Goal: Task Accomplishment & Management: Use online tool/utility

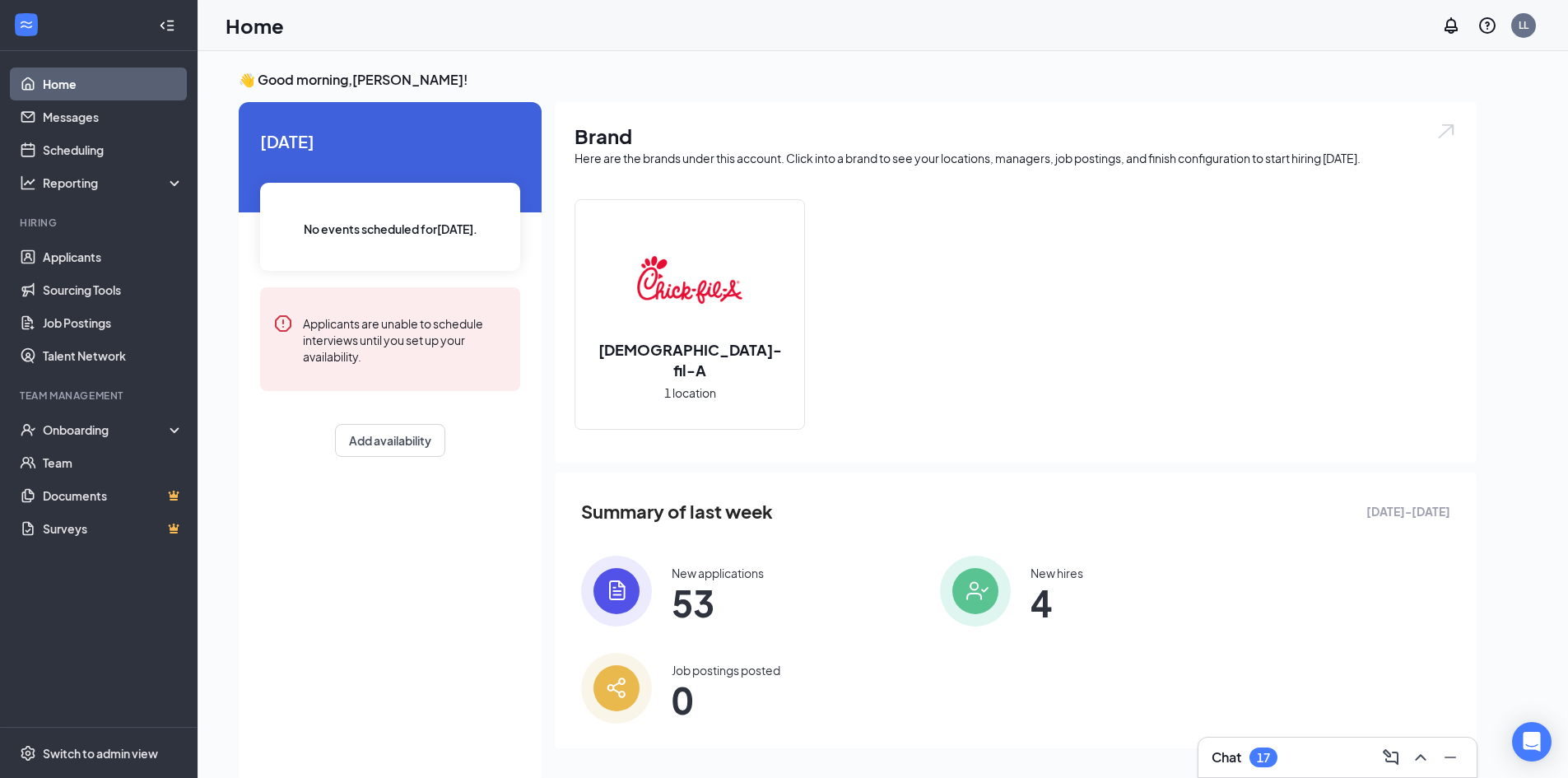
click at [707, 285] on img at bounding box center [689, 280] width 106 height 106
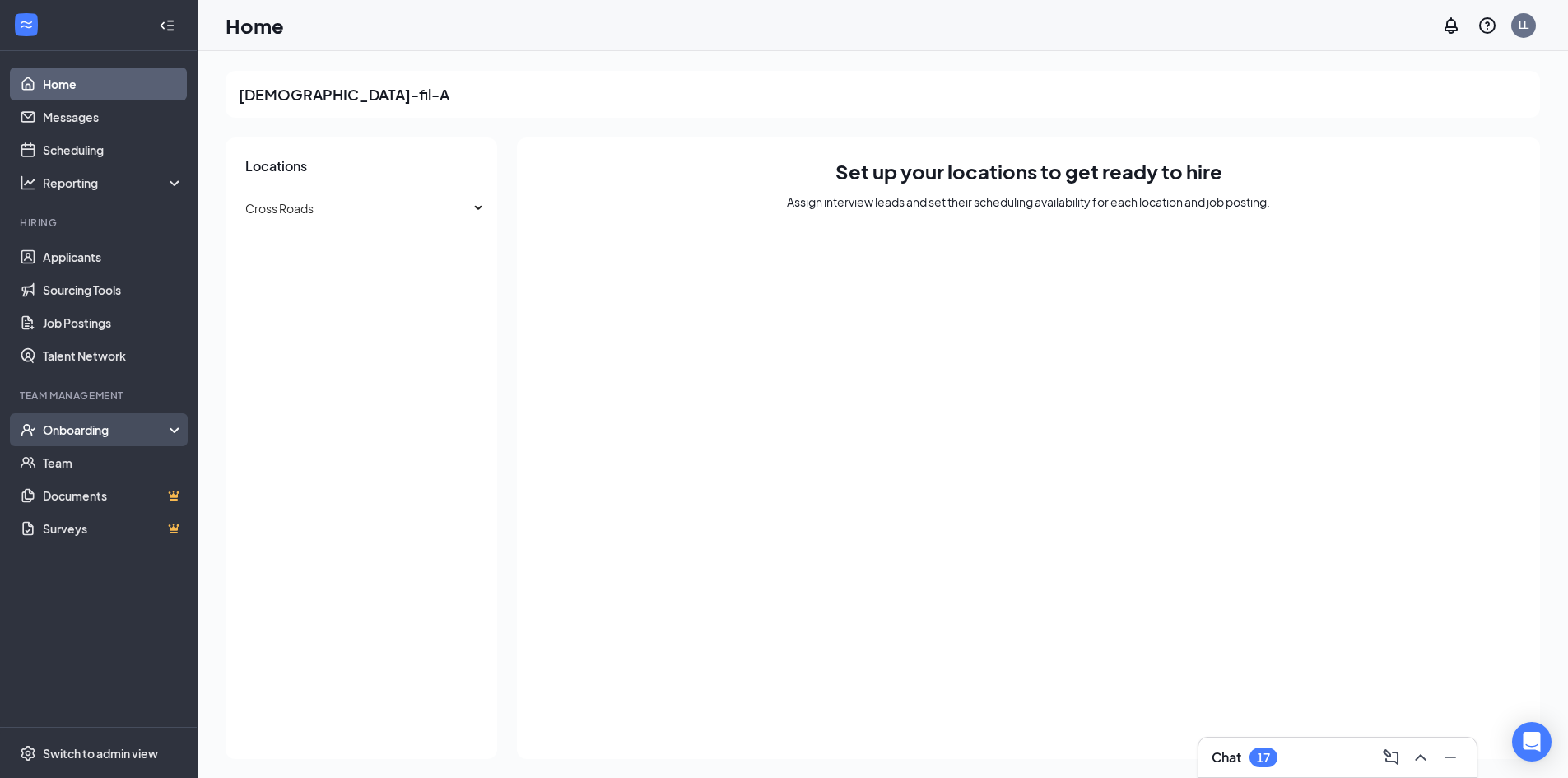
click at [95, 435] on div "Onboarding" at bounding box center [106, 430] width 127 height 17
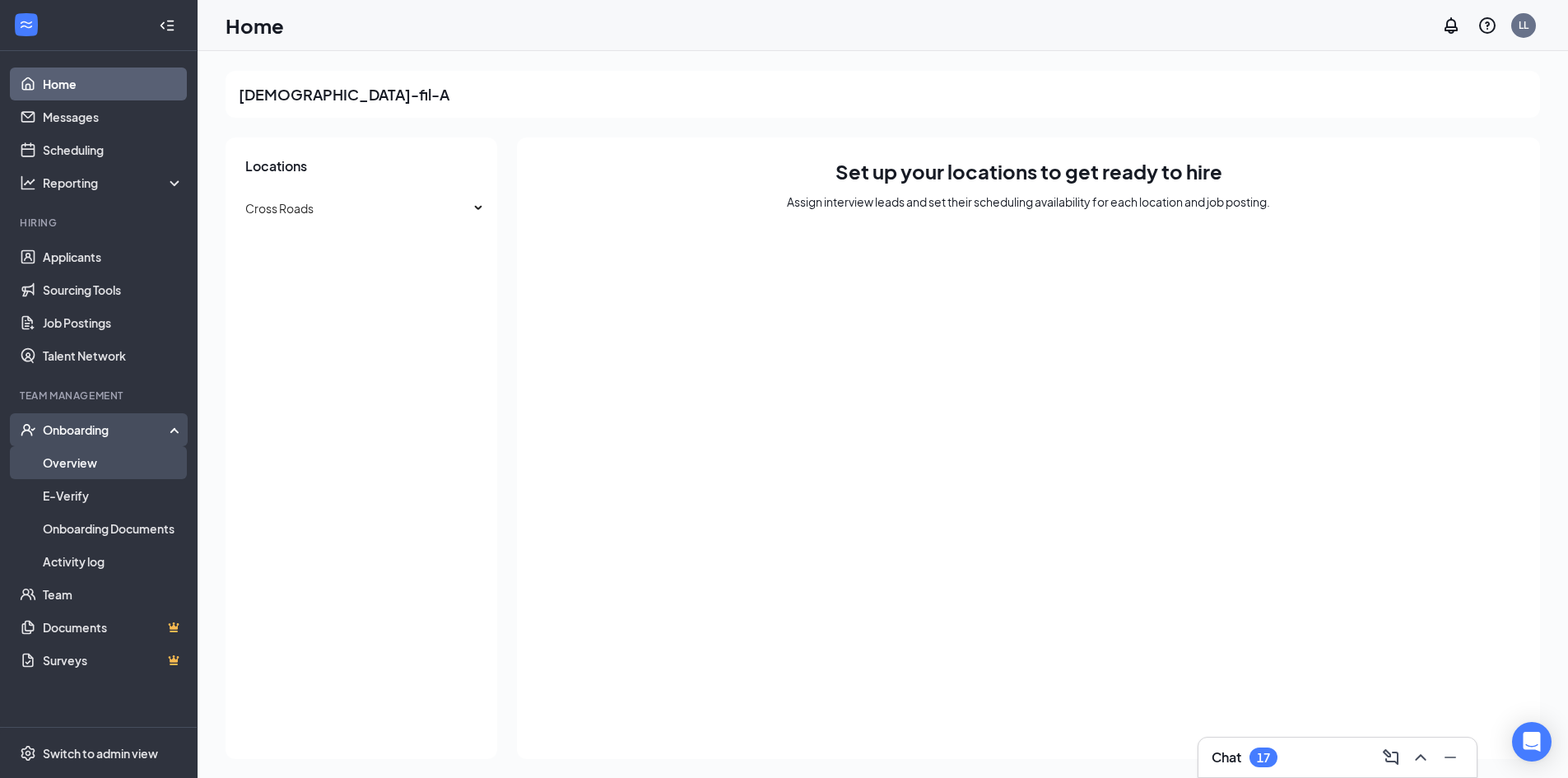
click at [117, 468] on link "Overview" at bounding box center [112, 463] width 141 height 33
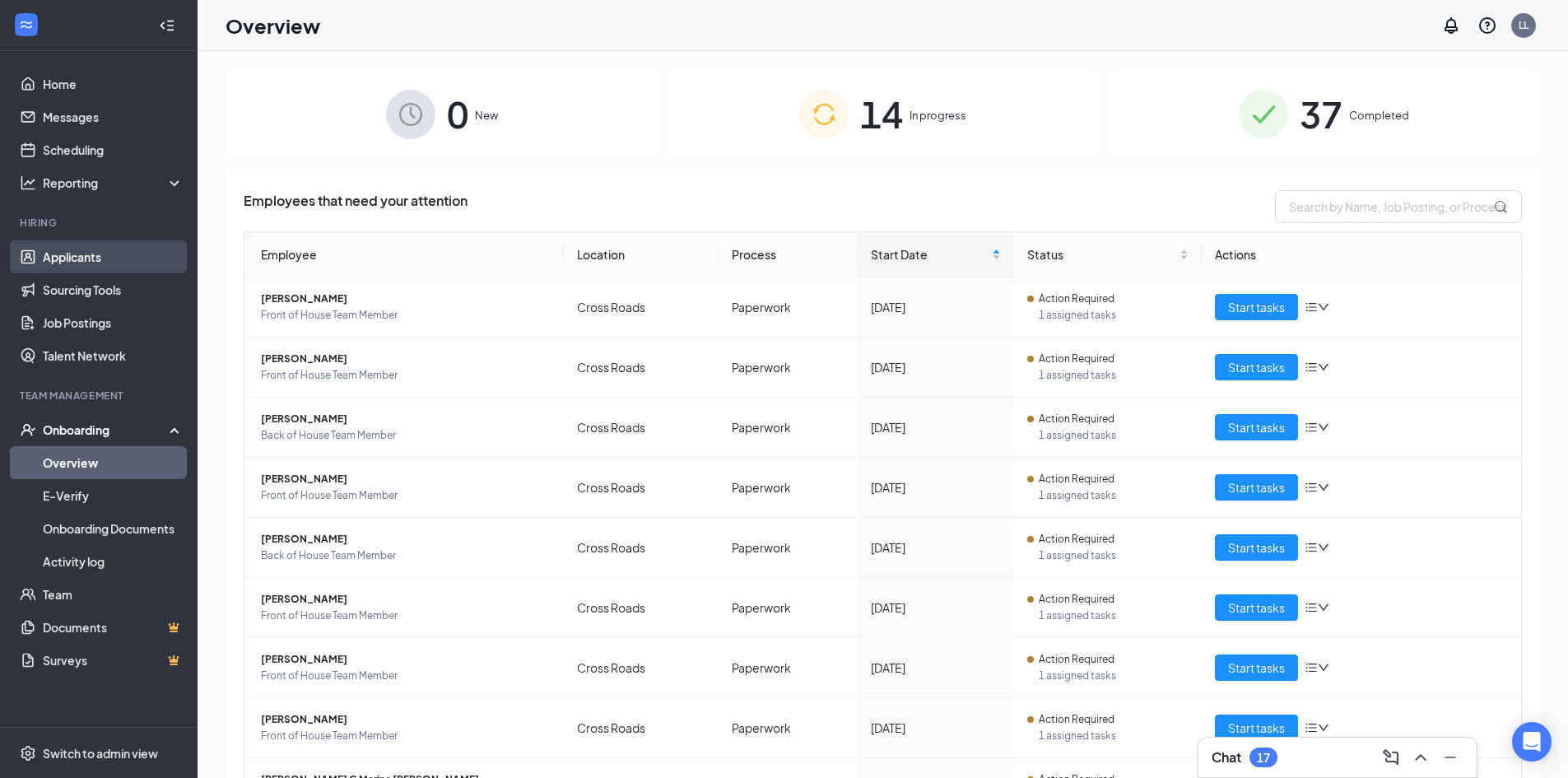
click at [93, 258] on link "Applicants" at bounding box center [112, 257] width 141 height 33
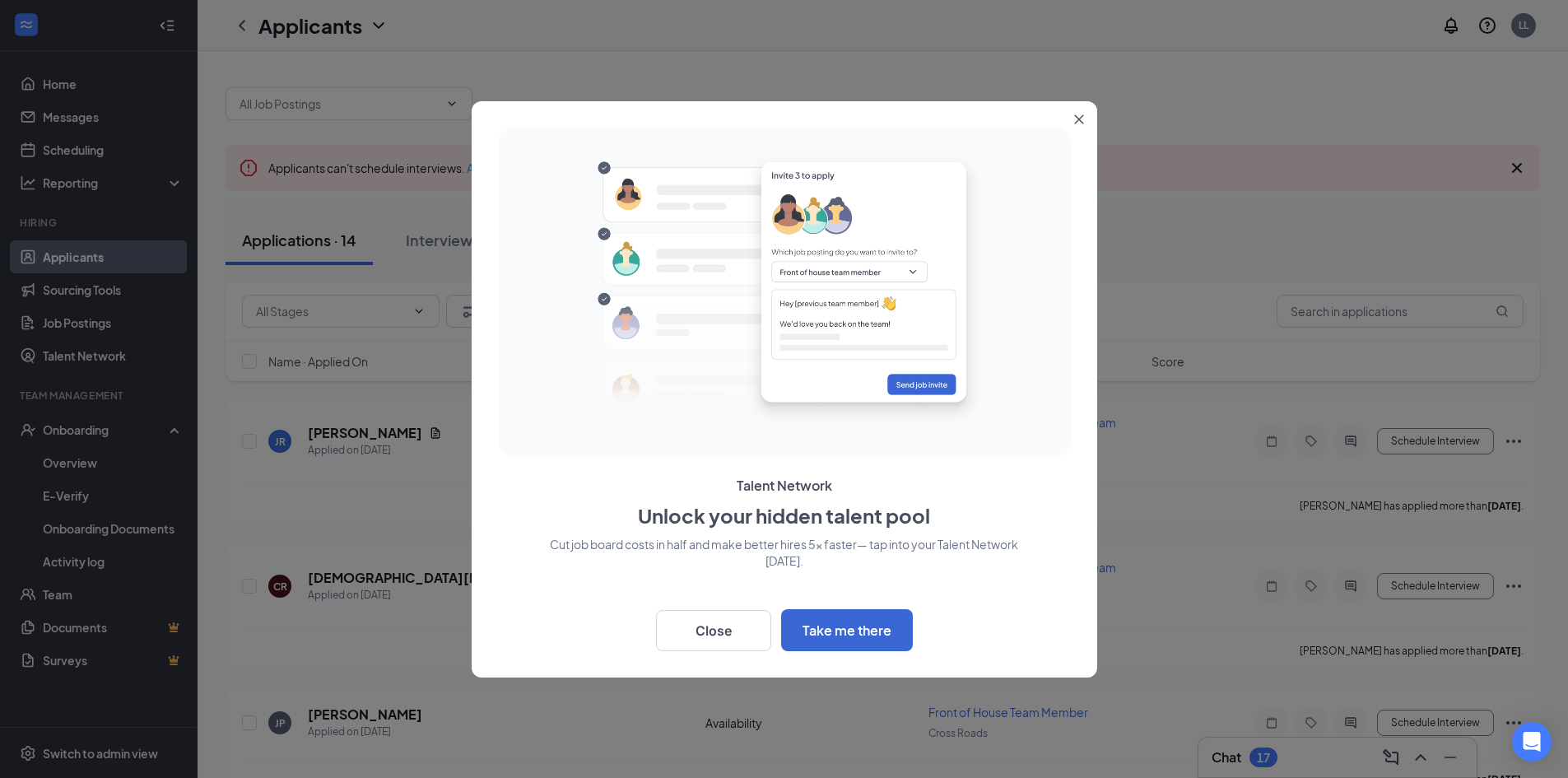
click at [1078, 109] on button "Close" at bounding box center [1083, 117] width 30 height 30
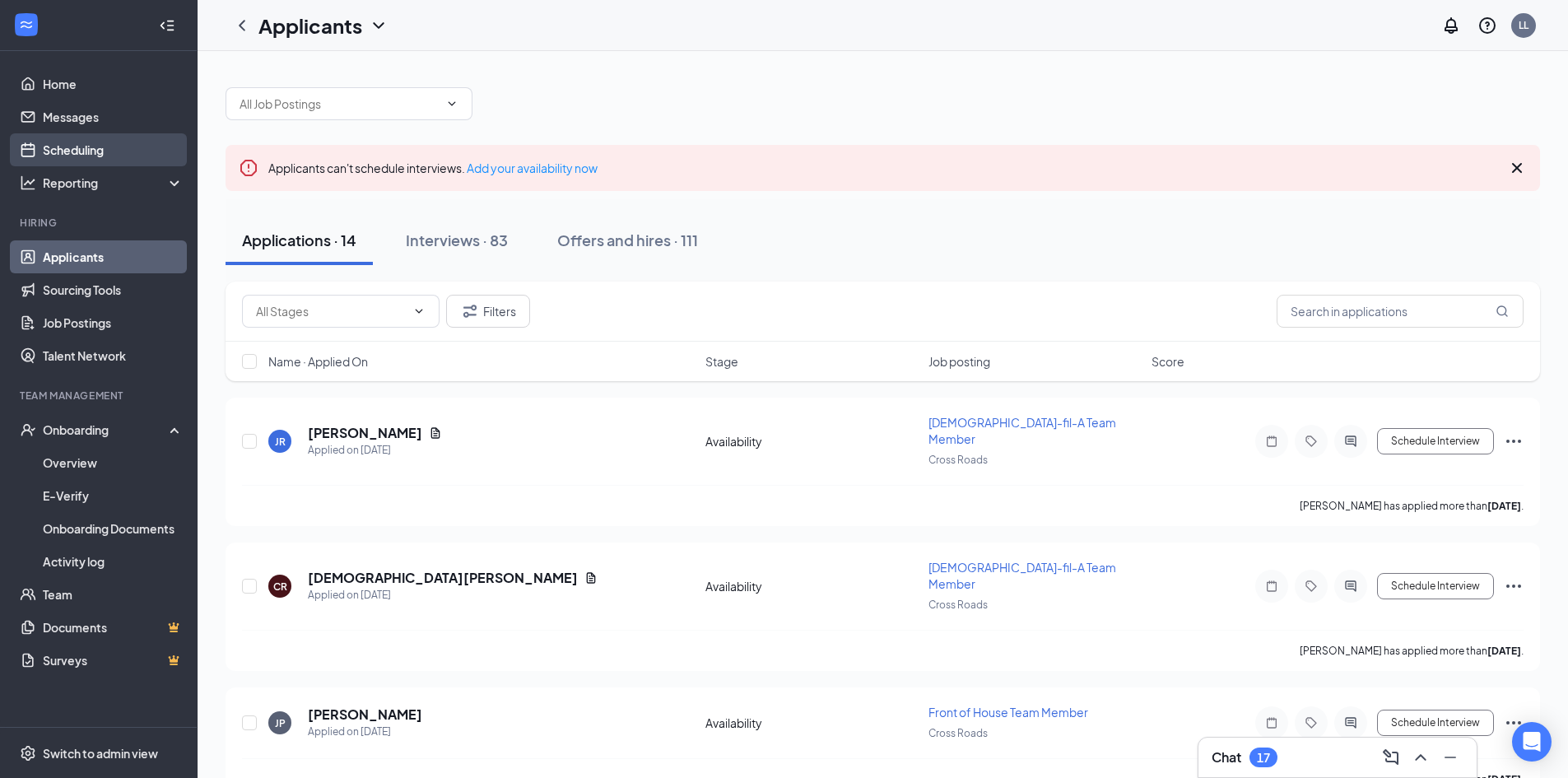
click at [109, 162] on link "Scheduling" at bounding box center [112, 150] width 141 height 33
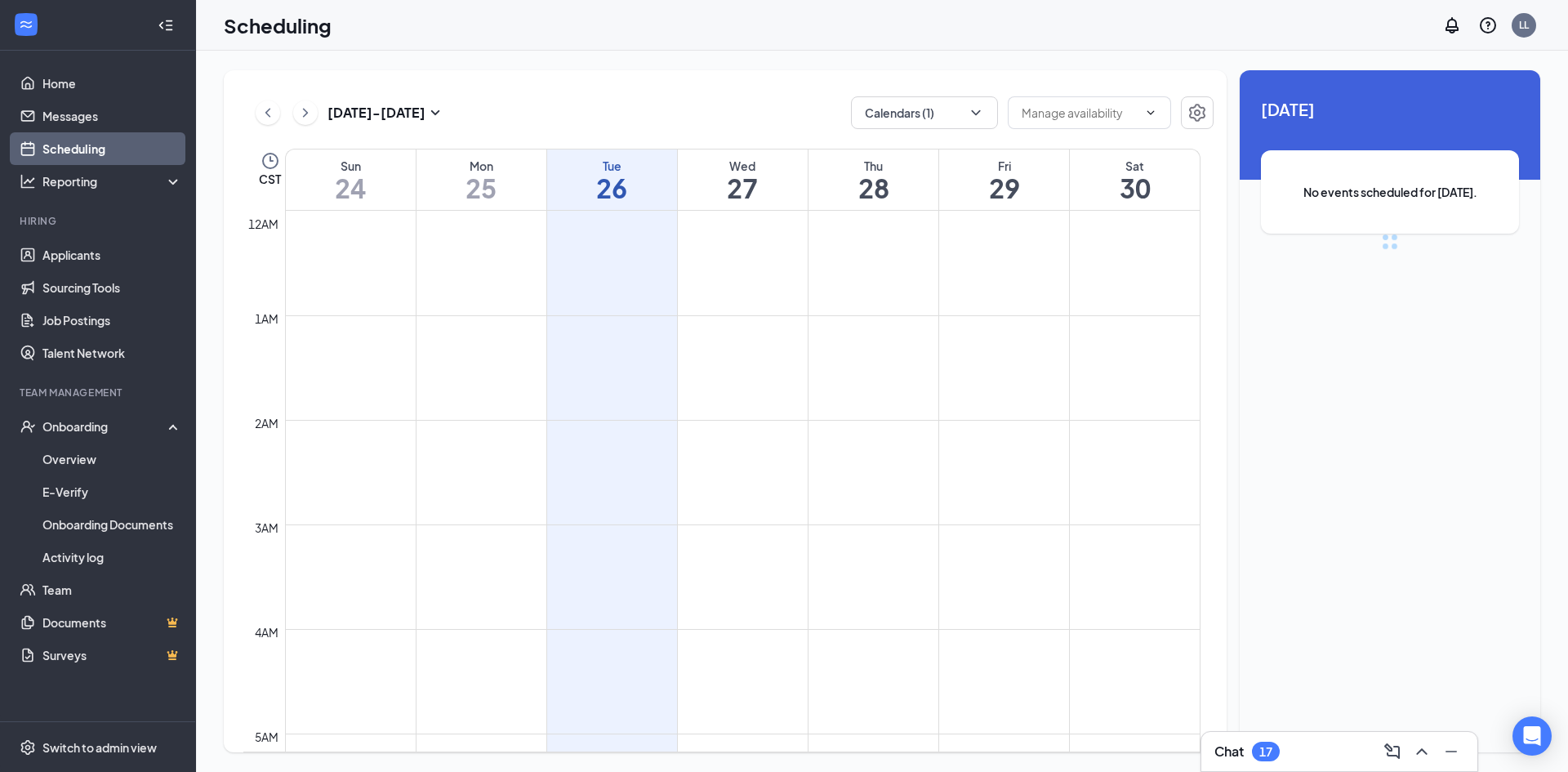
scroll to position [803, 0]
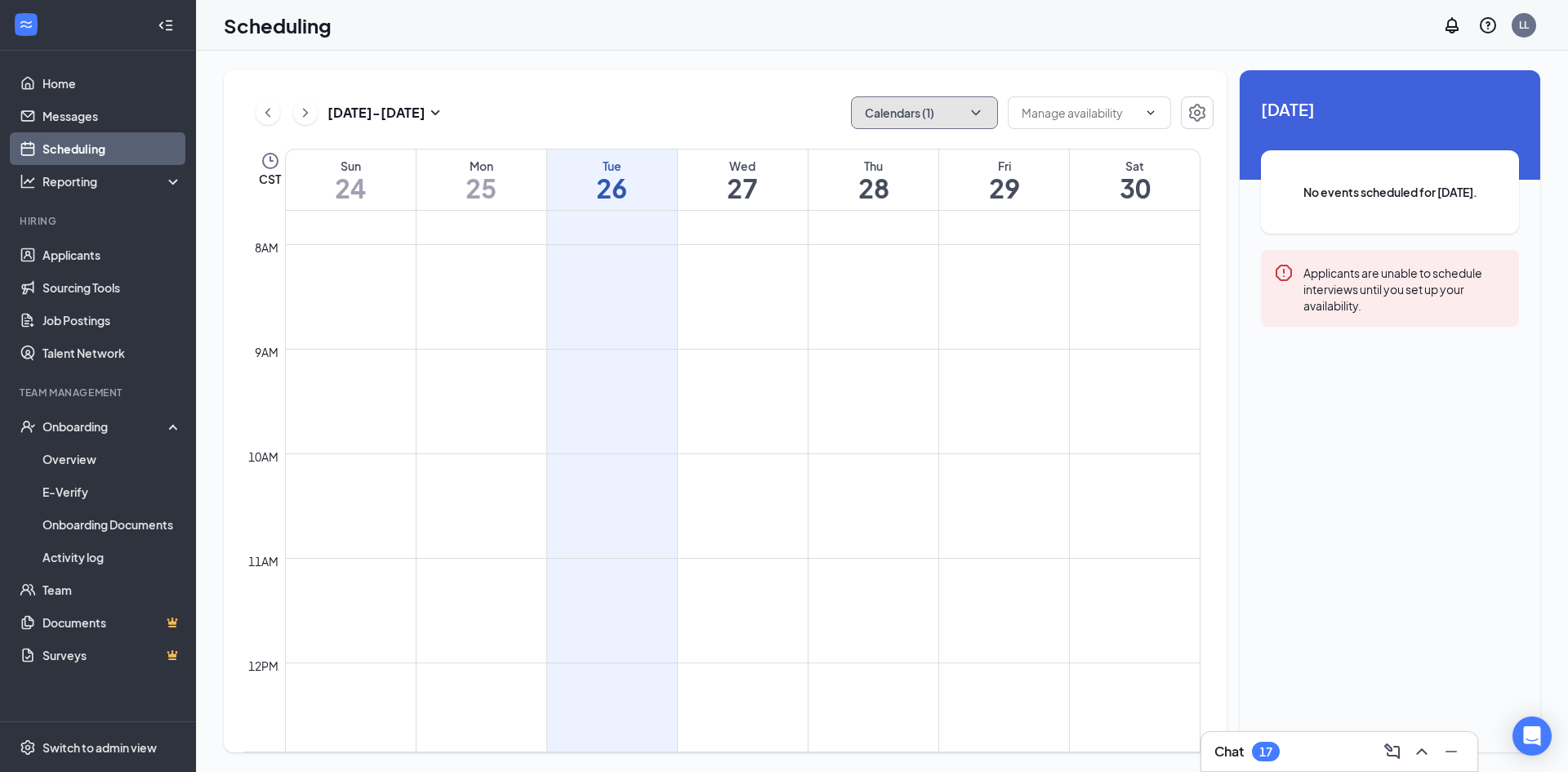
click at [934, 117] on button "Calendars (1)" at bounding box center [924, 113] width 147 height 33
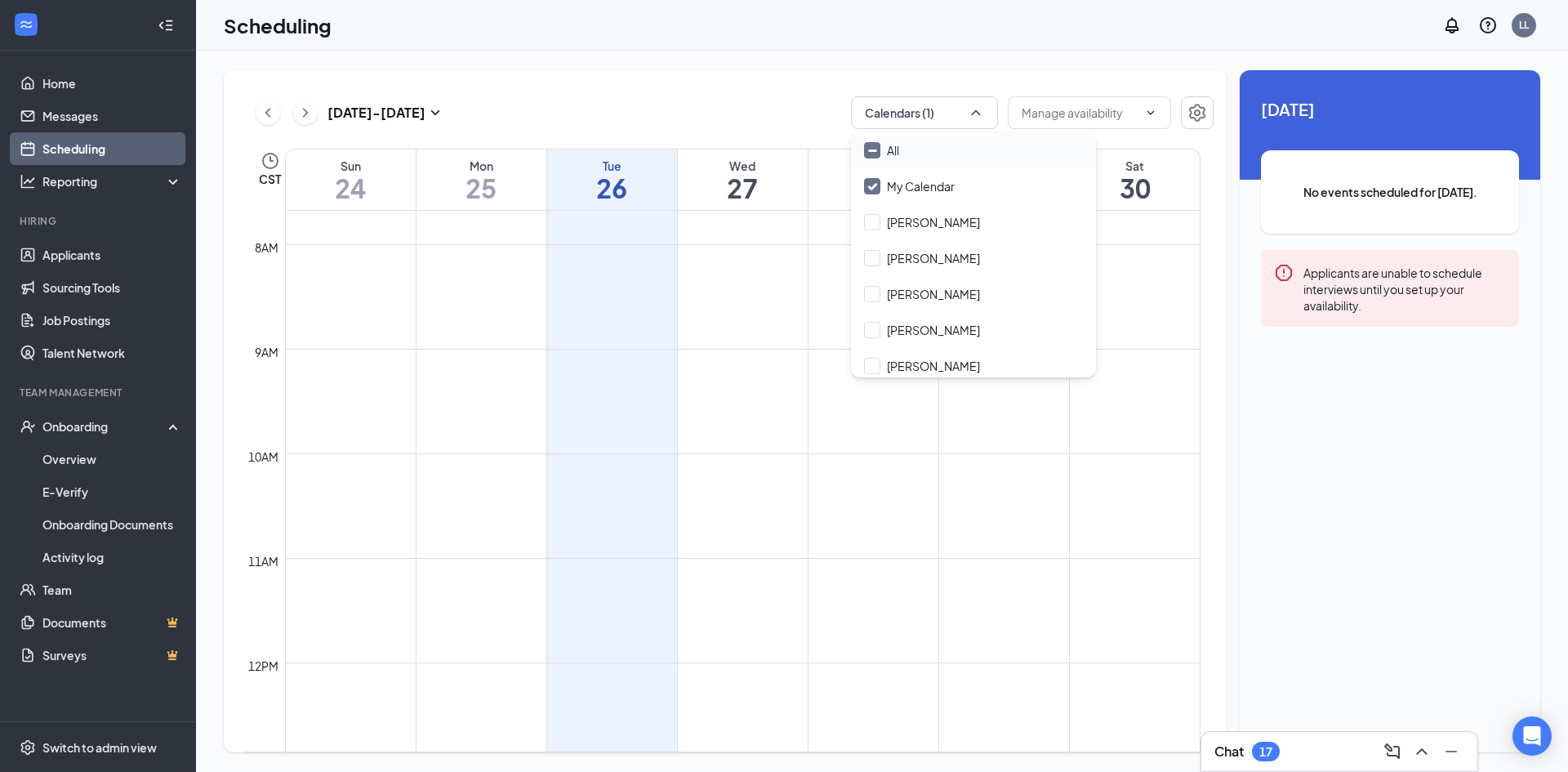
click at [898, 151] on input "All" at bounding box center [881, 150] width 36 height 17
checkbox input "true"
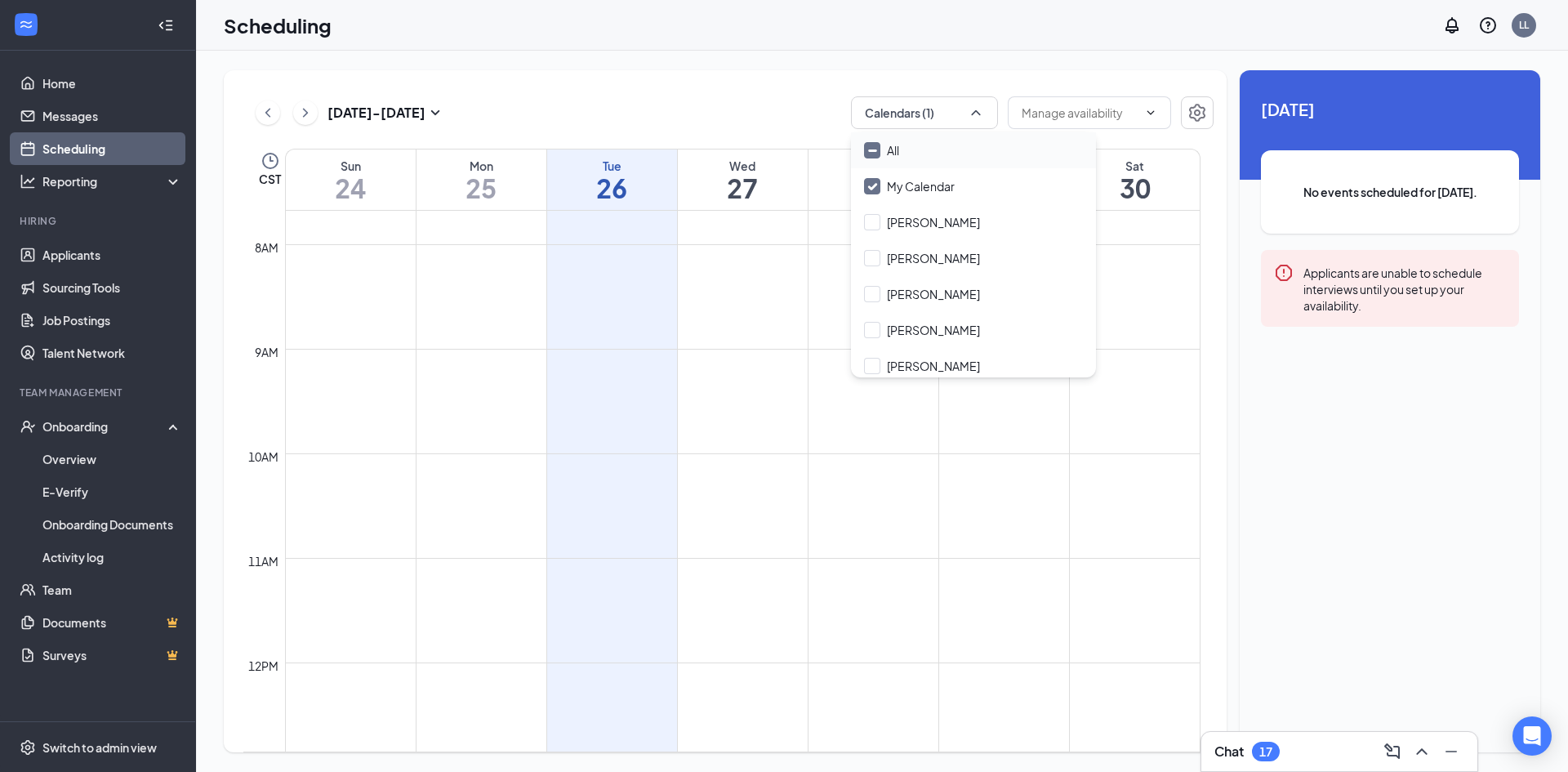
checkbox input "true"
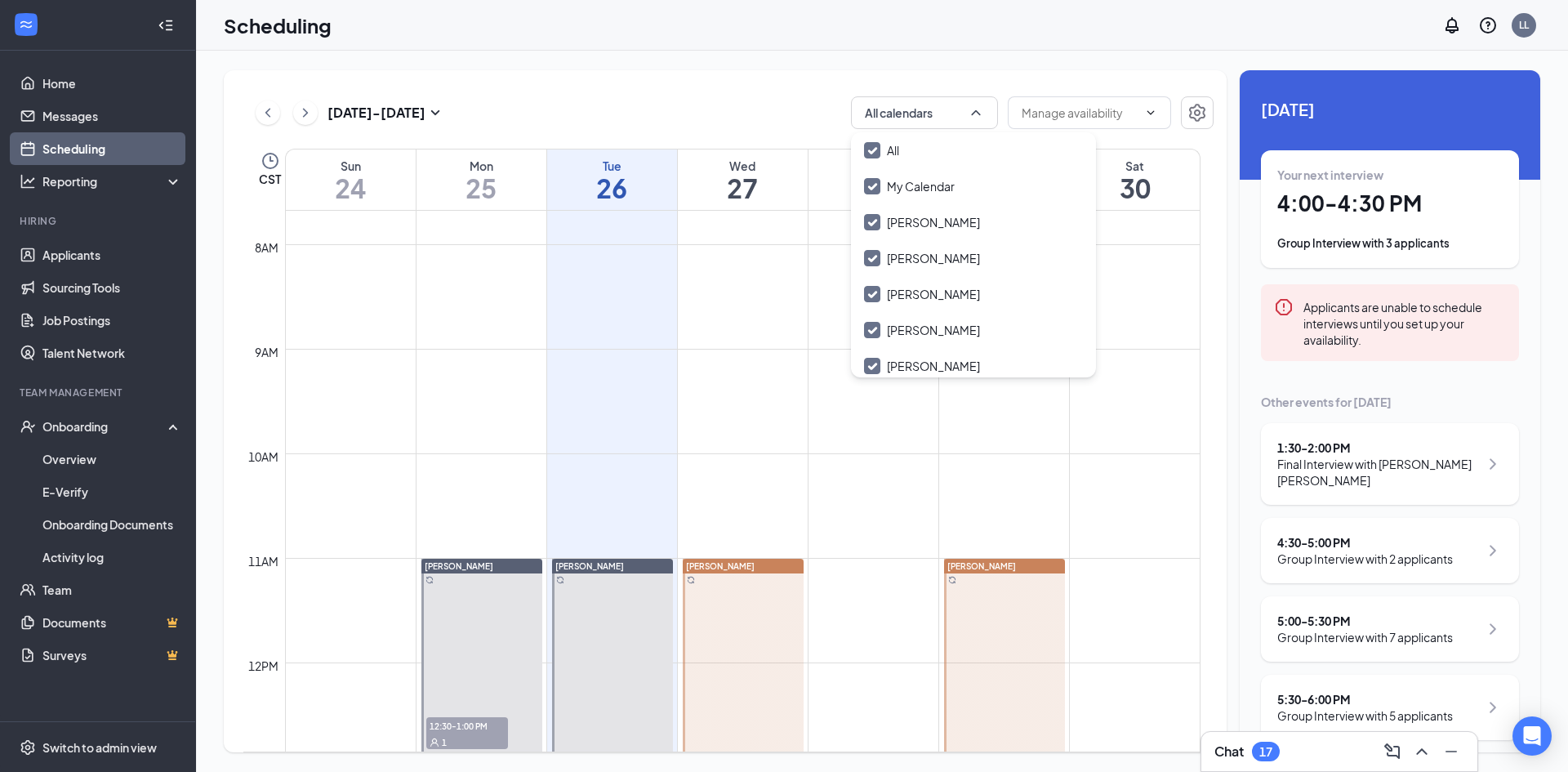
click at [772, 88] on div "[DATE] - [DATE] All calendars CST Sun 24 Mon 25 Tue 26 Wed 27 Thu 28 Fri 29 Sat…" at bounding box center [725, 412] width 1003 height 683
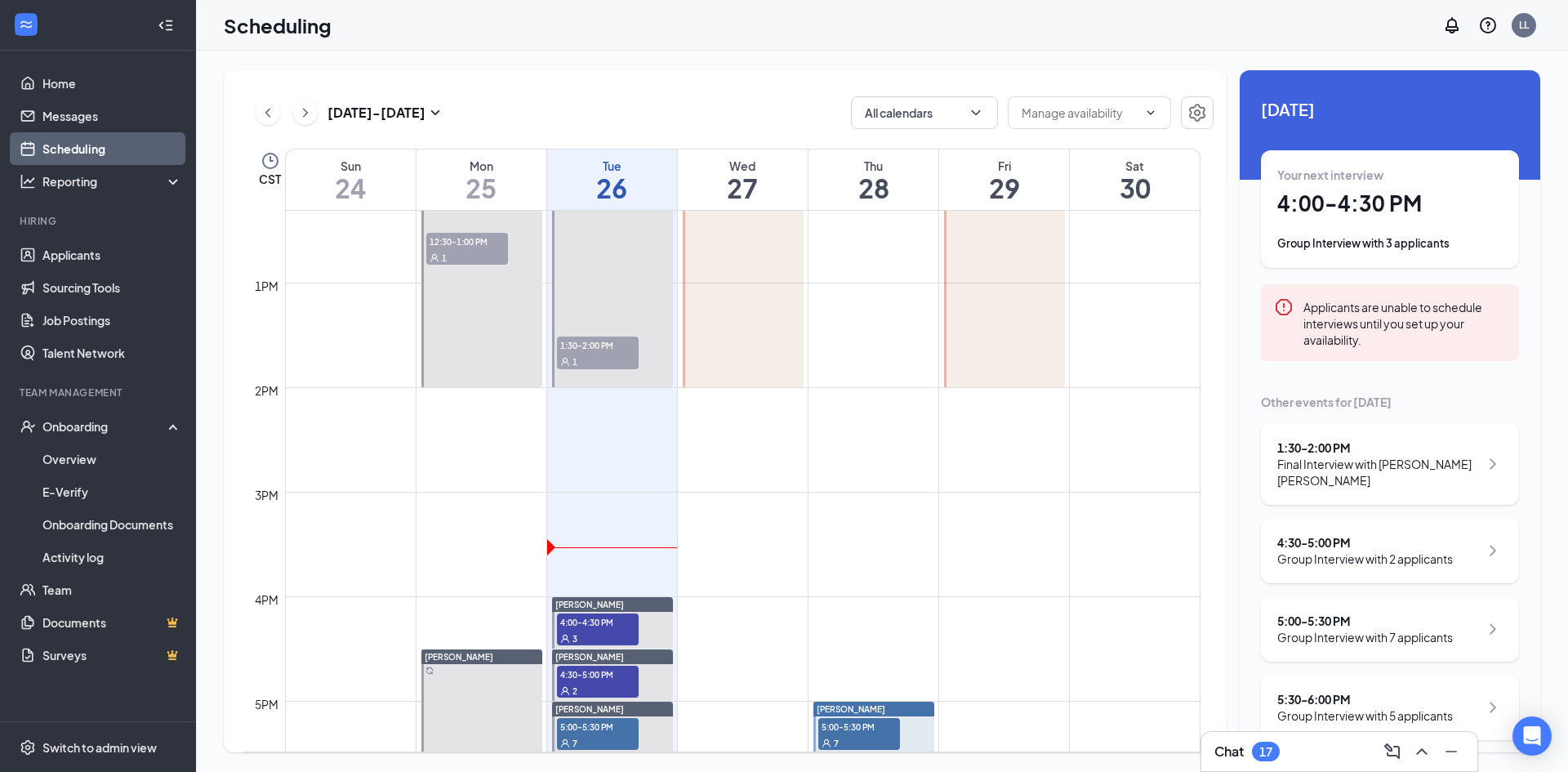
scroll to position [1294, 0]
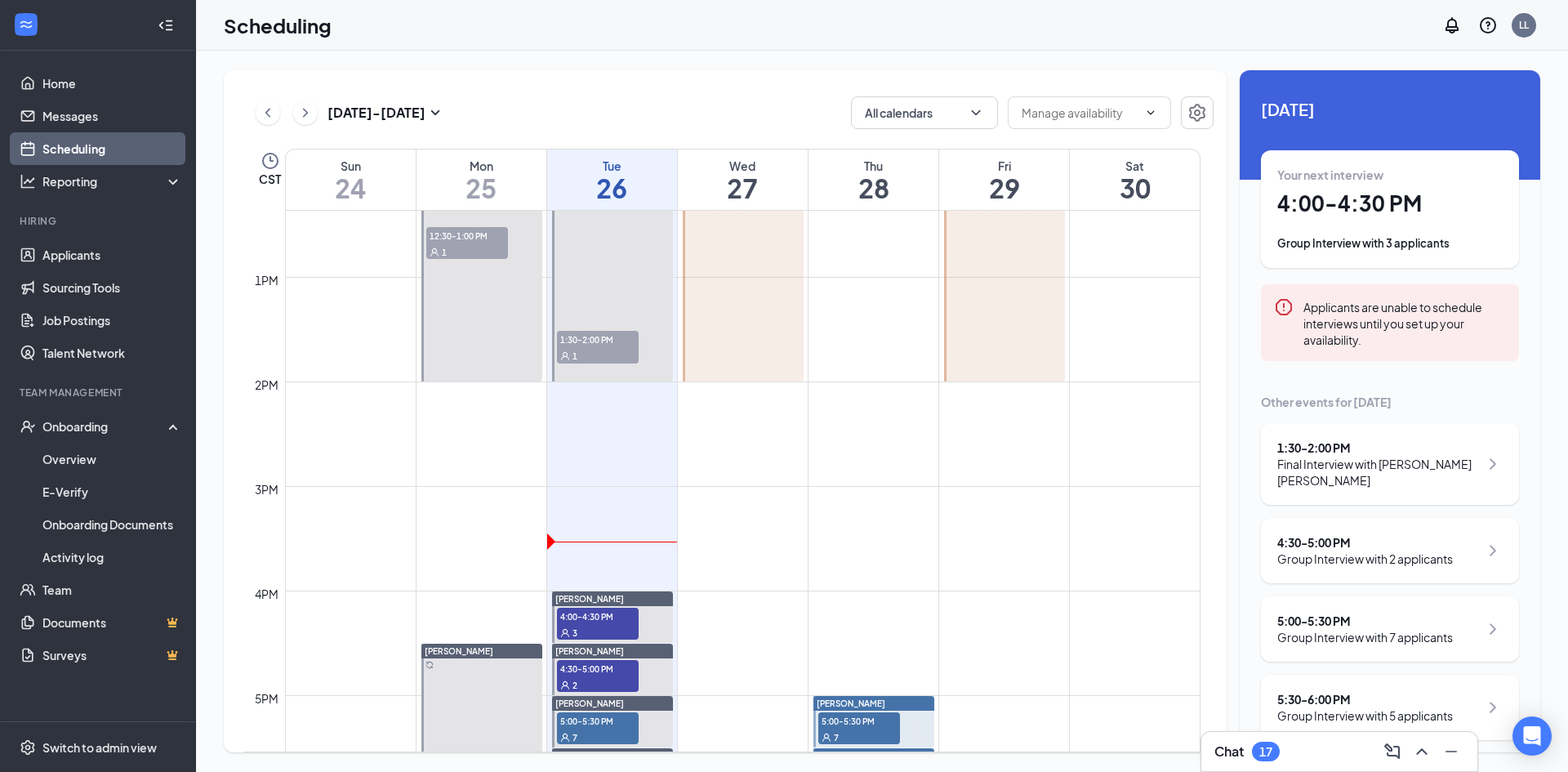
click at [598, 353] on div "1" at bounding box center [597, 355] width 82 height 17
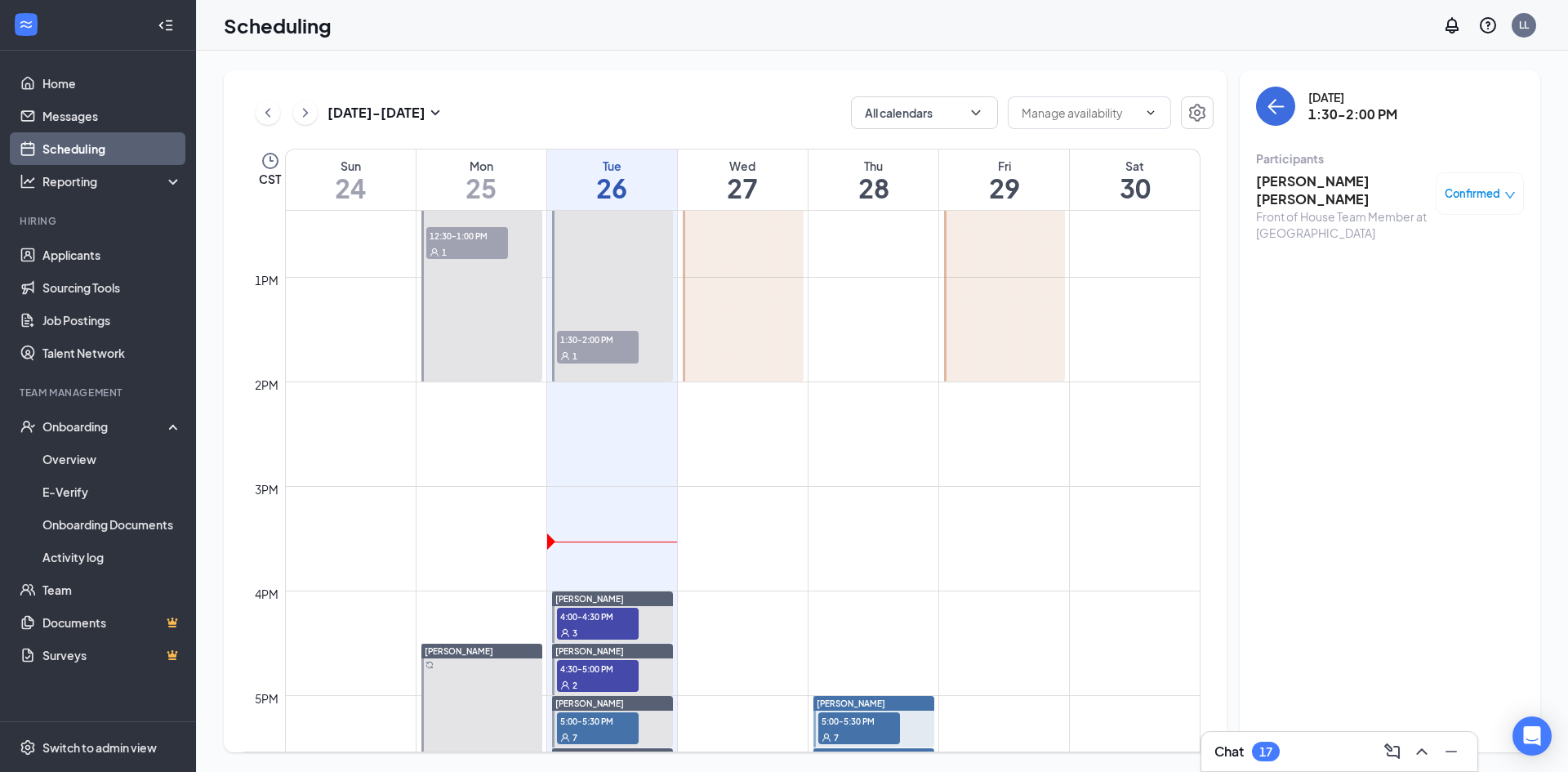
click at [474, 244] on div "1" at bounding box center [467, 252] width 82 height 17
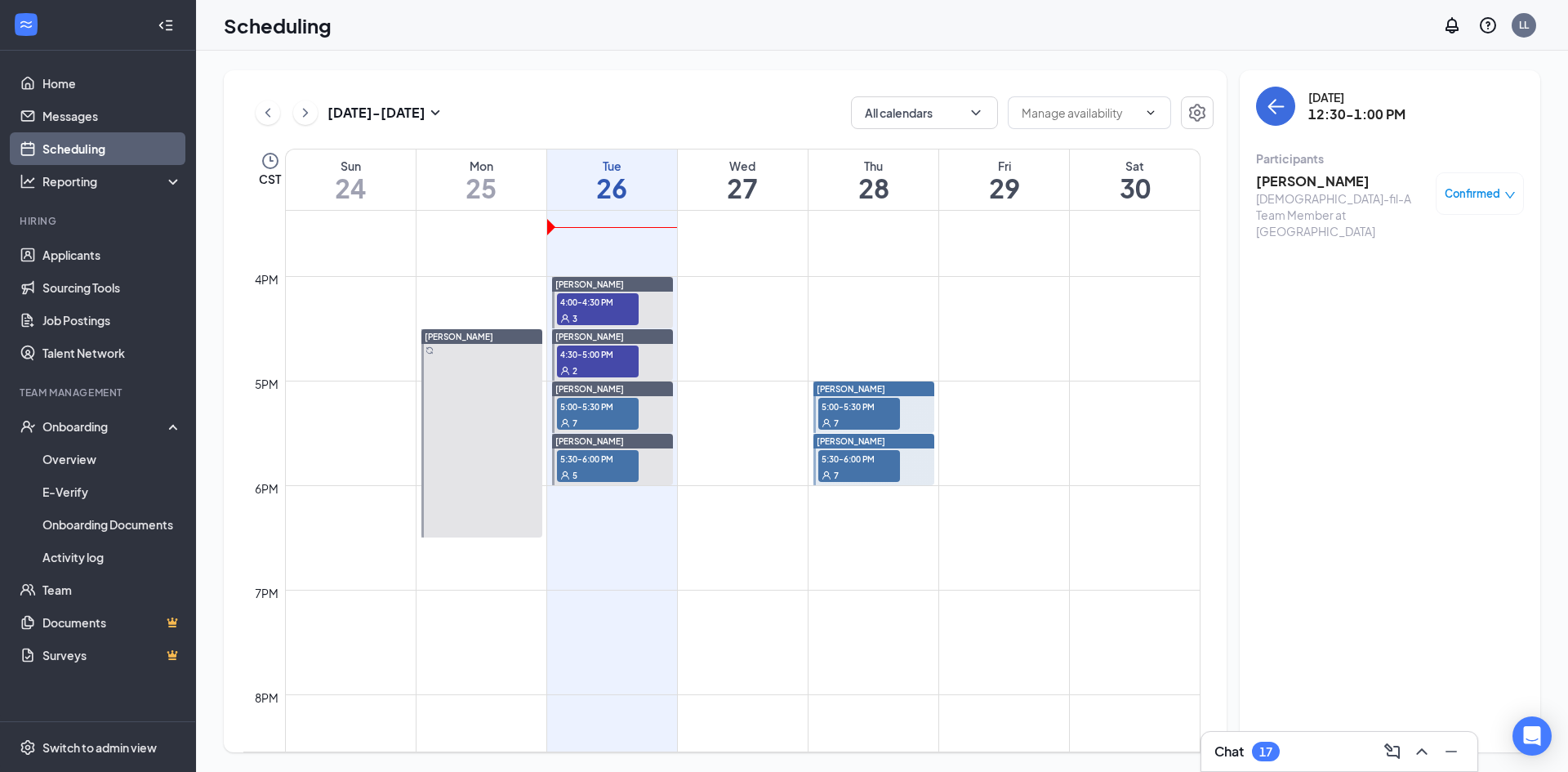
scroll to position [1621, 0]
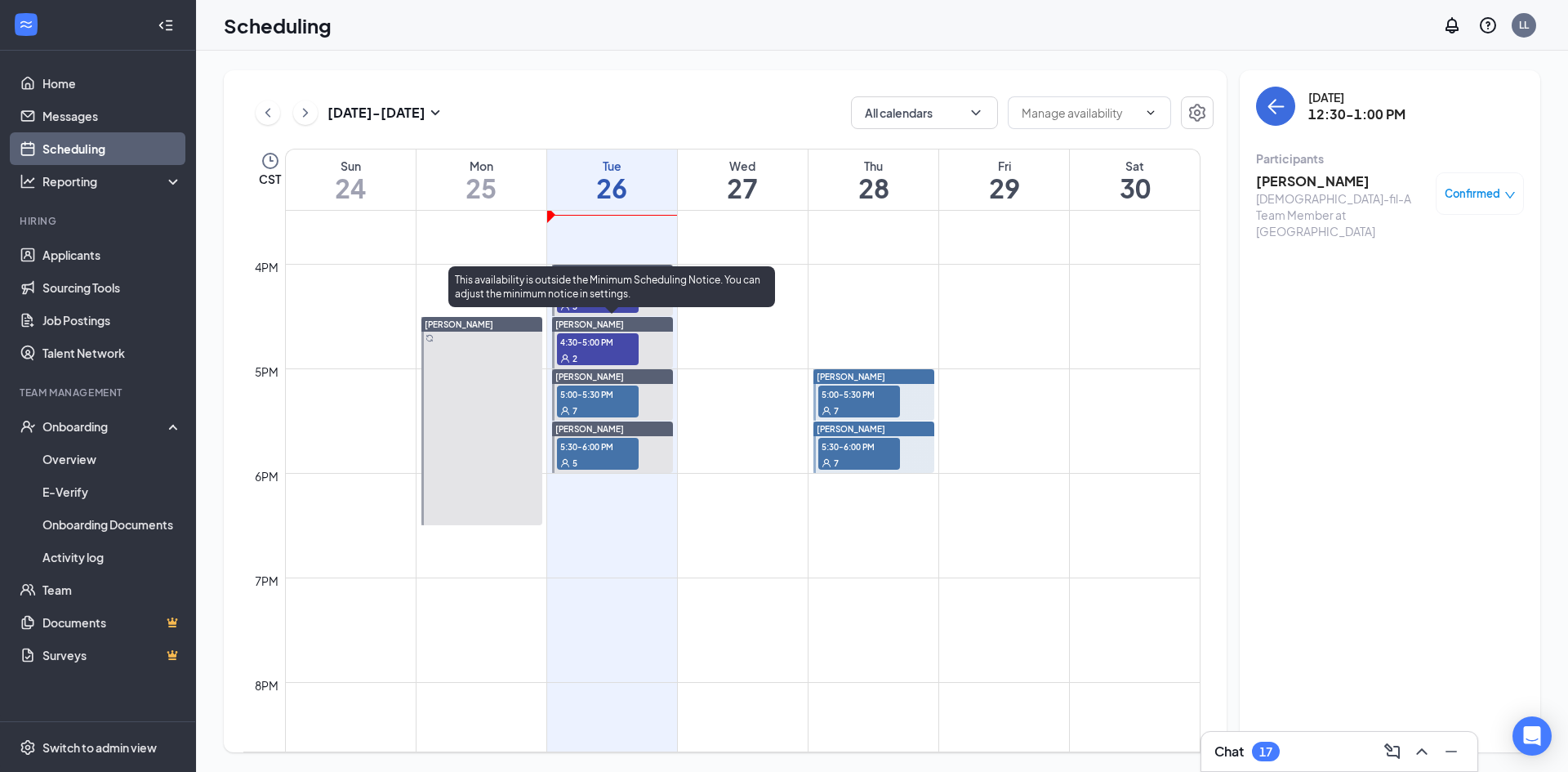
click at [596, 302] on div "This availability is outside the Minimum Scheduling Notice. You can adjust the …" at bounding box center [611, 286] width 326 height 41
click at [617, 348] on span "4:30-5:00 PM" at bounding box center [597, 341] width 82 height 17
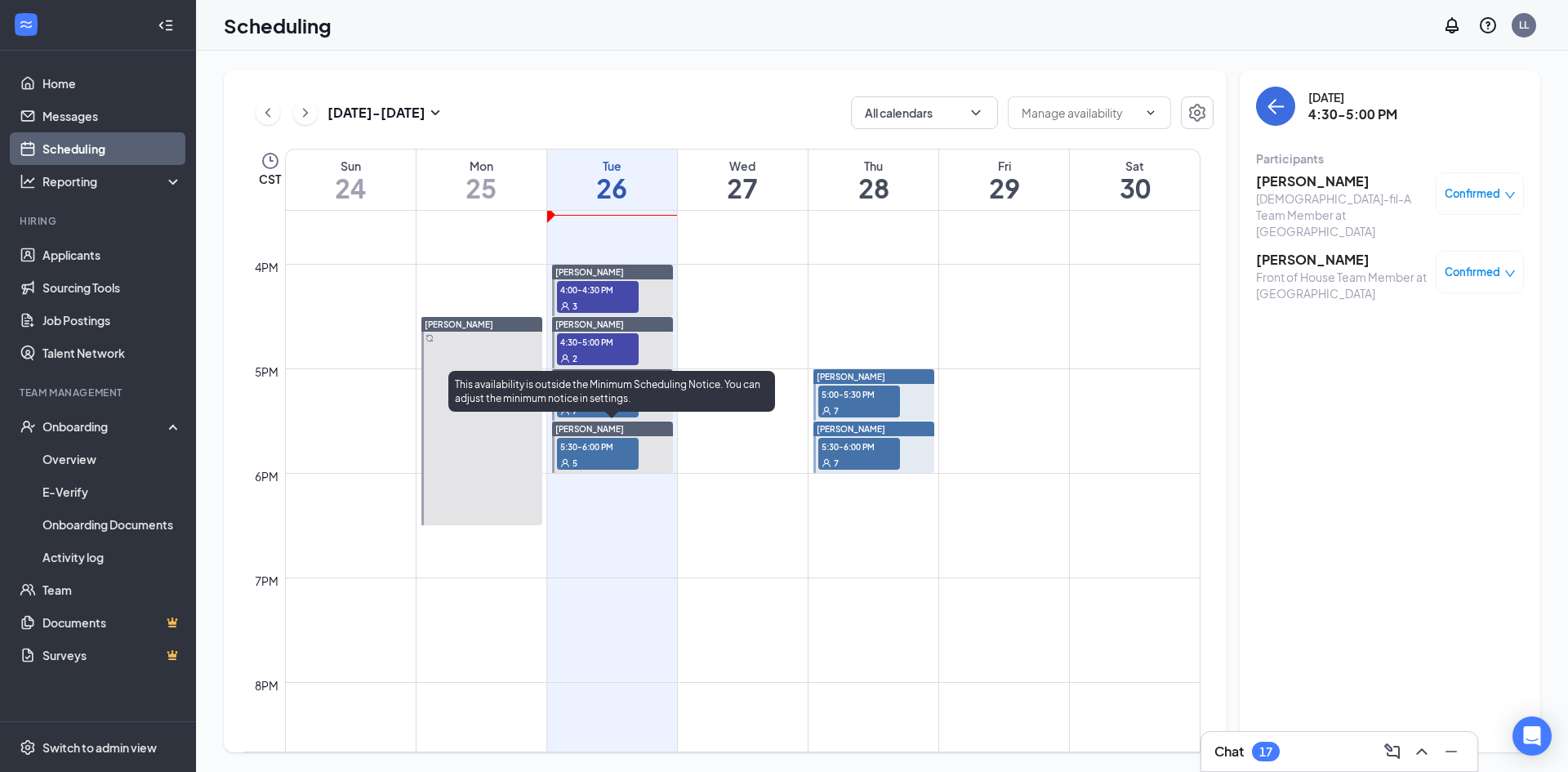
click at [612, 453] on span "5:30-6:00 PM" at bounding box center [597, 446] width 82 height 17
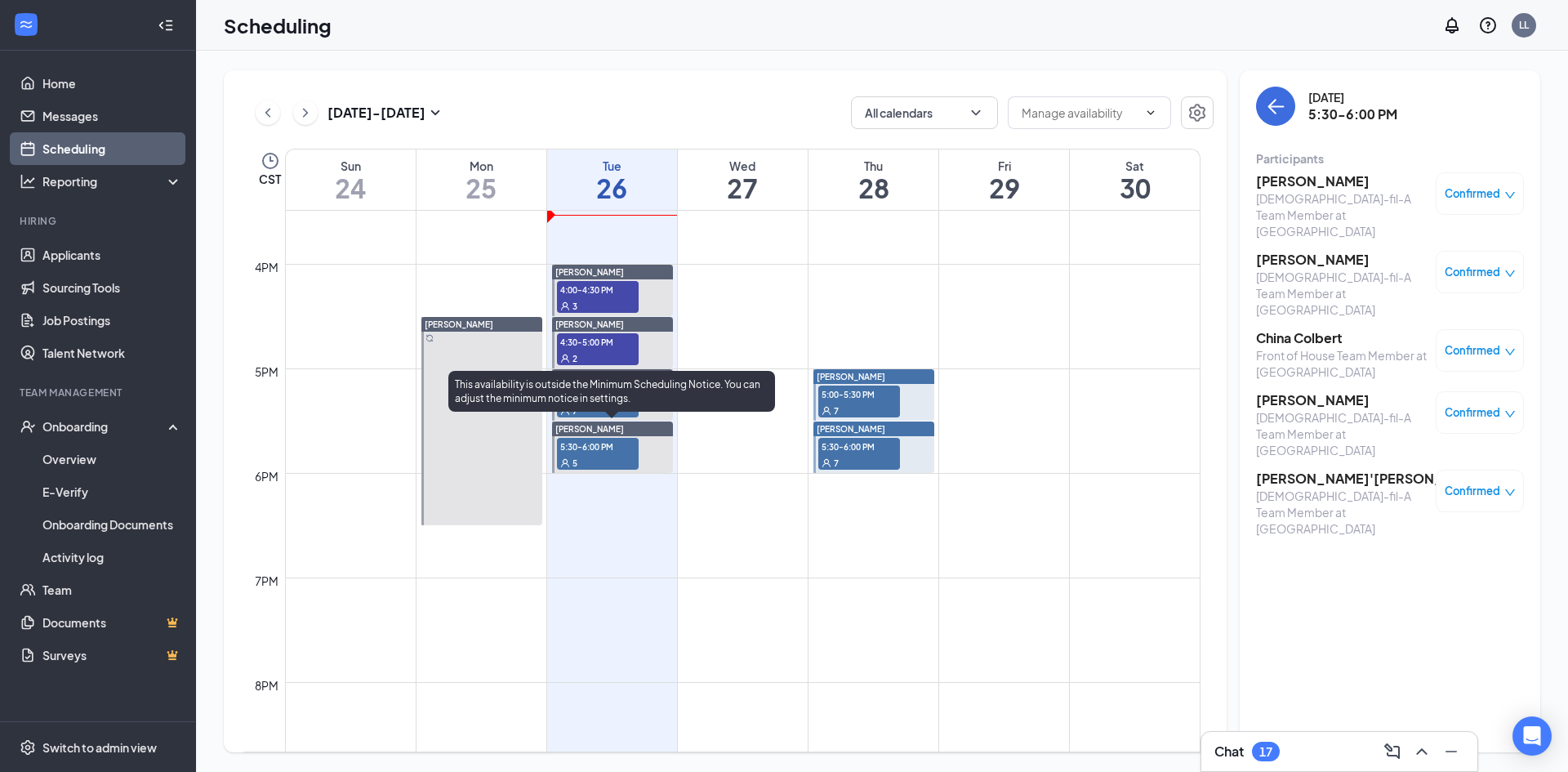
click at [569, 414] on div "This availability is outside the Minimum Scheduling Notice. You can adjust the …" at bounding box center [611, 394] width 326 height 47
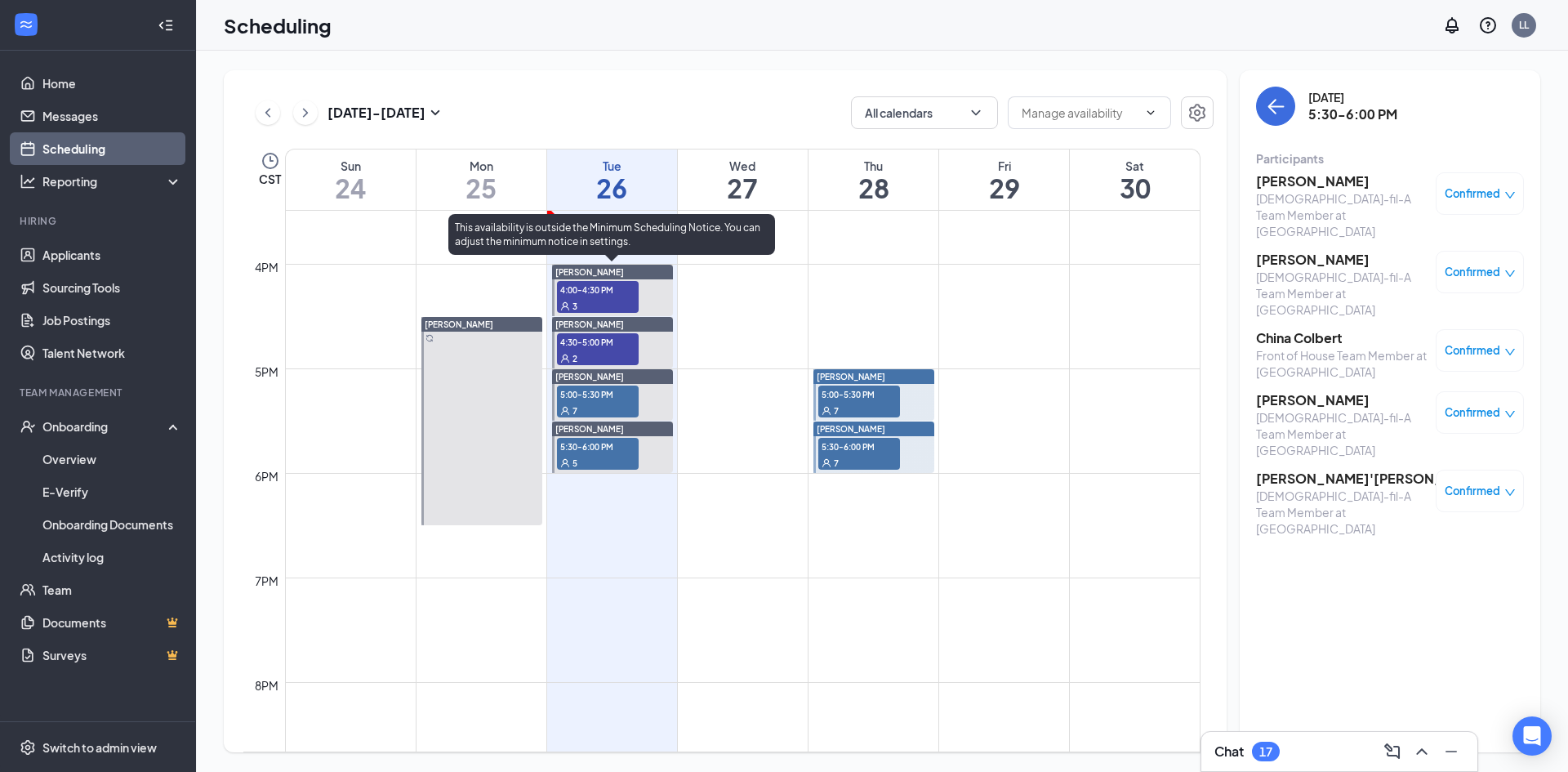
click at [624, 297] on span "4:00-4:30 PM" at bounding box center [597, 289] width 82 height 17
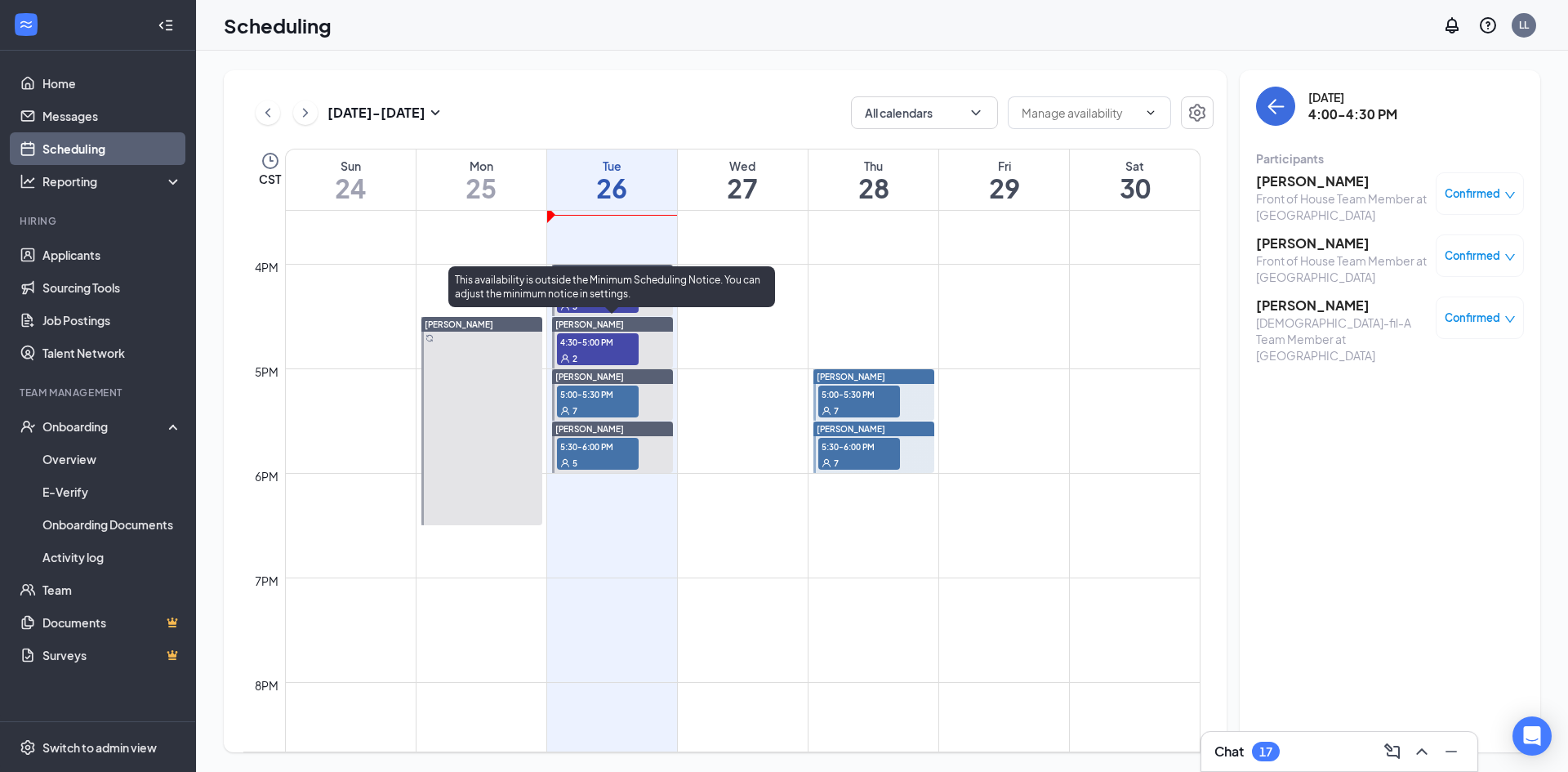
click at [603, 343] on span "4:30-5:00 PM" at bounding box center [597, 341] width 82 height 17
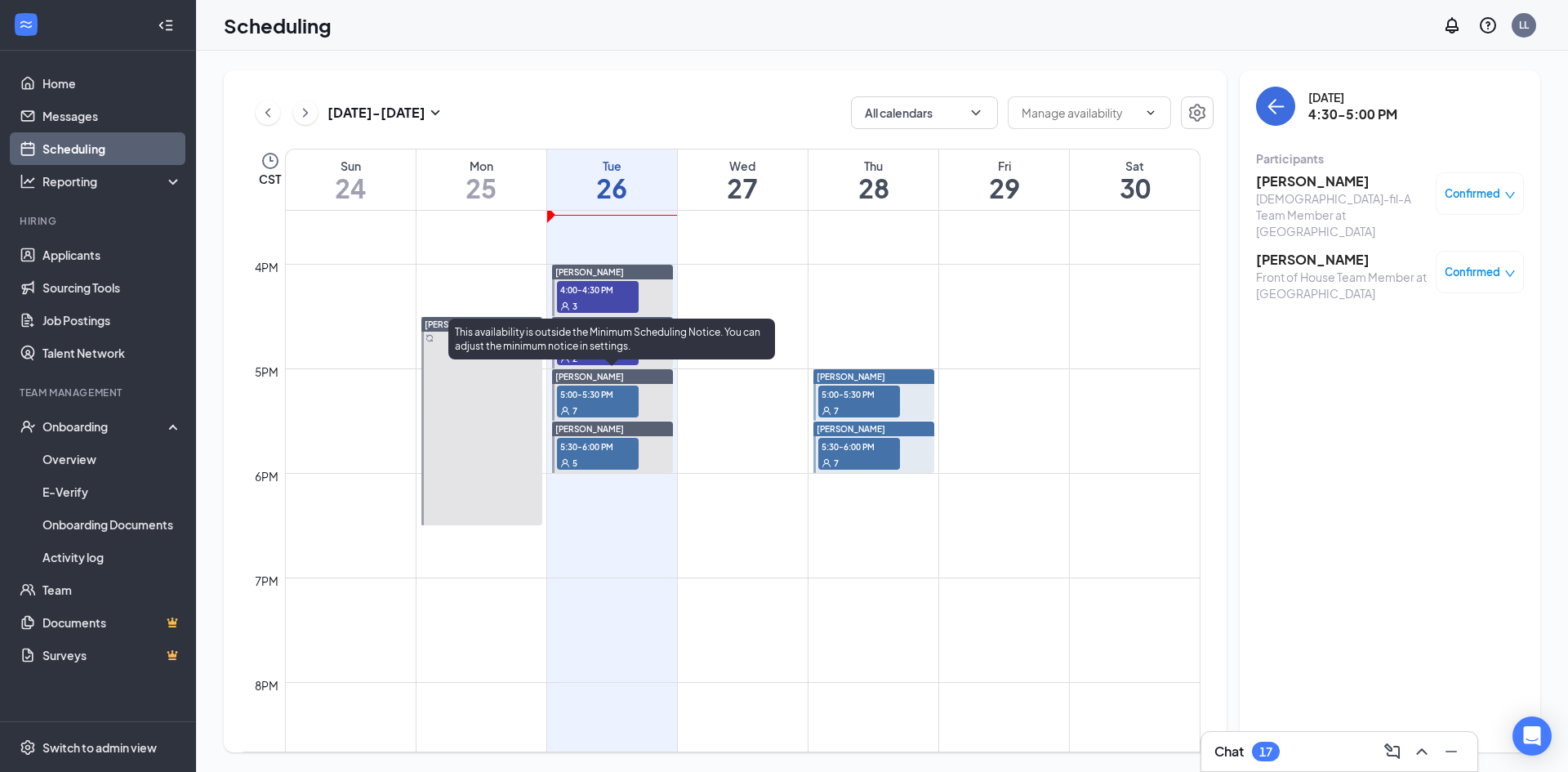
click at [603, 398] on span "5:00-5:30 PM" at bounding box center [597, 394] width 82 height 17
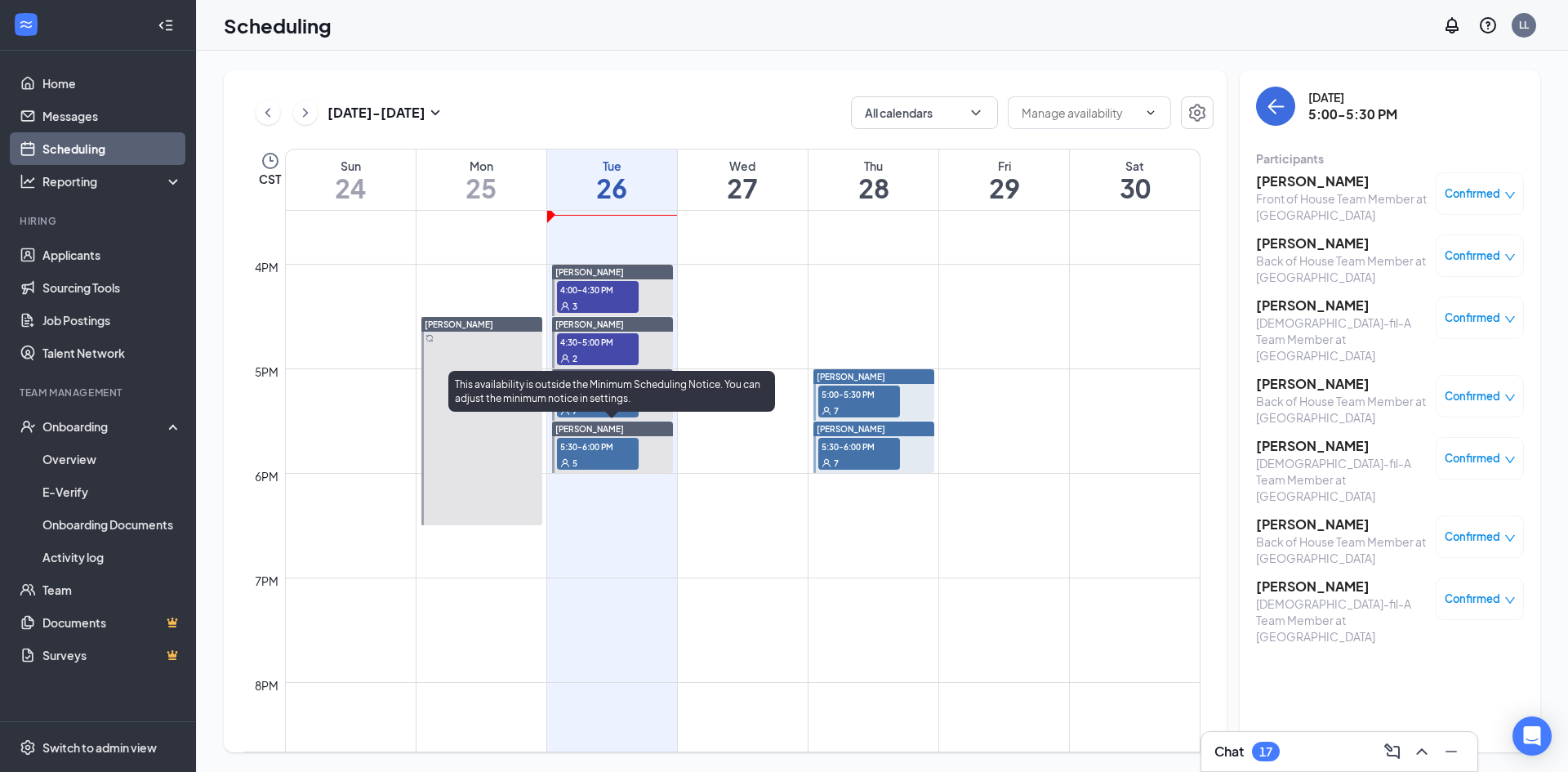
click at [589, 447] on span "5:30-6:00 PM" at bounding box center [597, 446] width 82 height 17
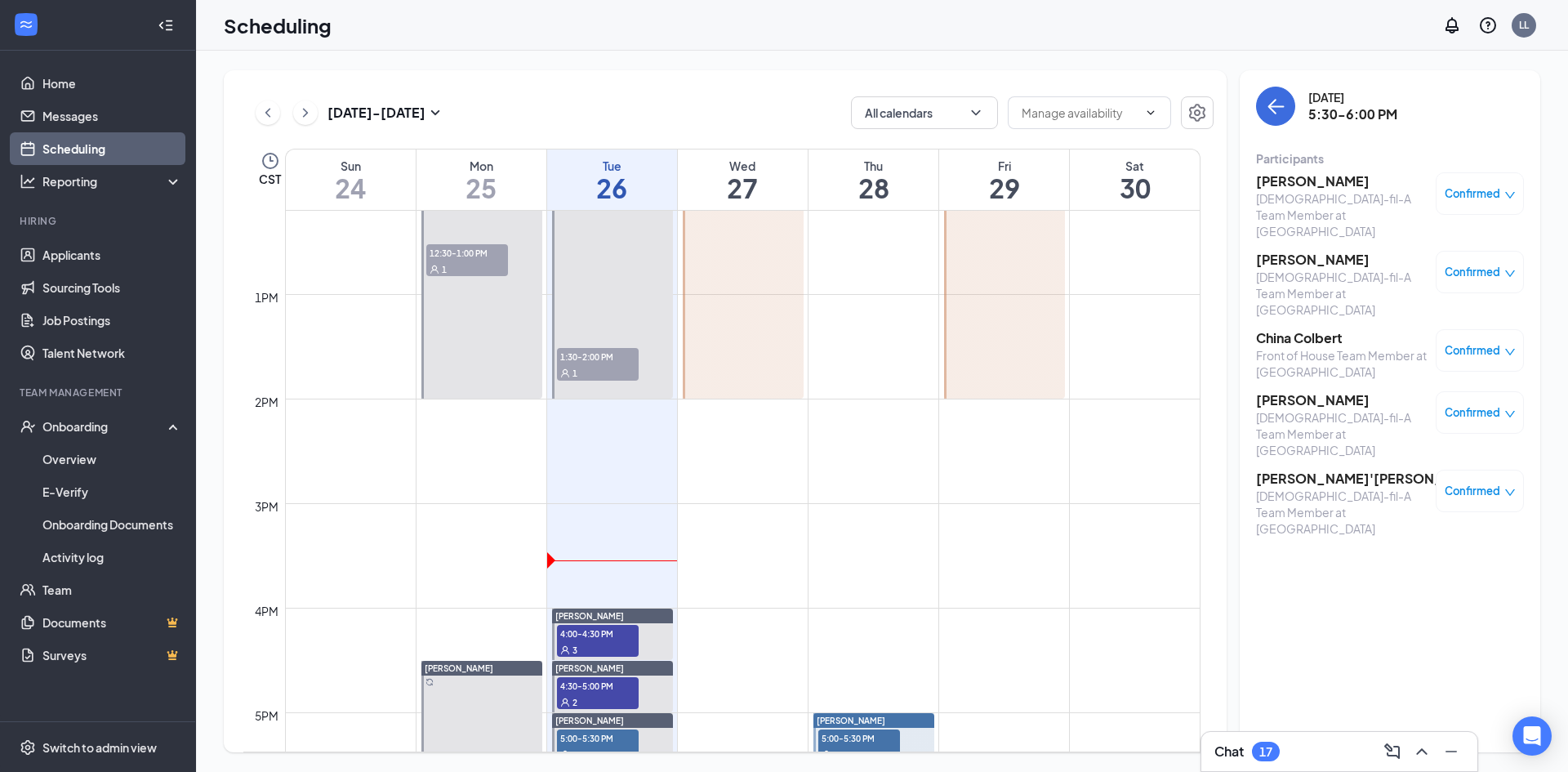
scroll to position [1316, 0]
